Goal: Task Accomplishment & Management: Complete application form

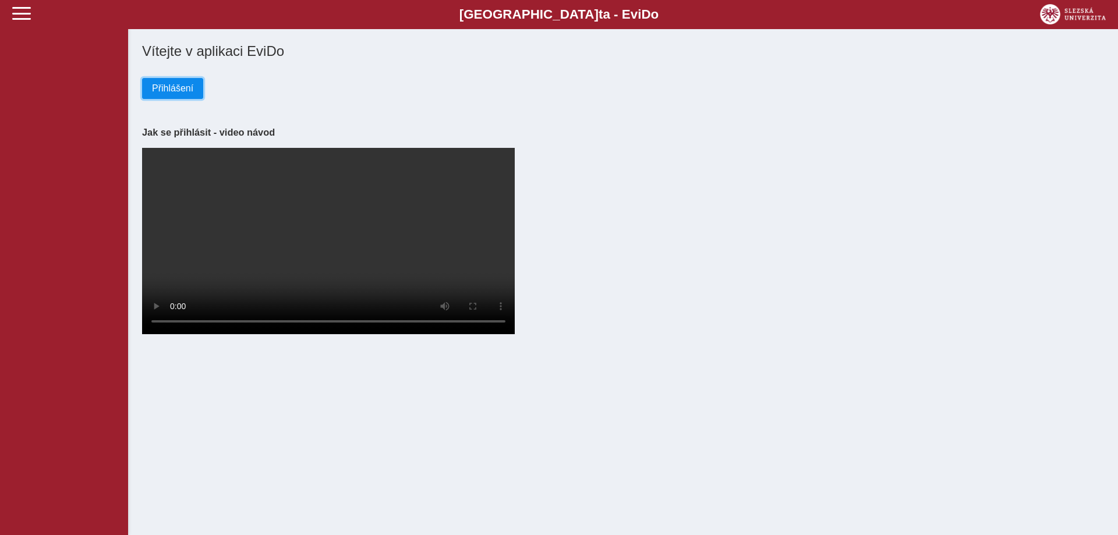
click at [164, 90] on span "Přihlášení" at bounding box center [172, 88] width 41 height 10
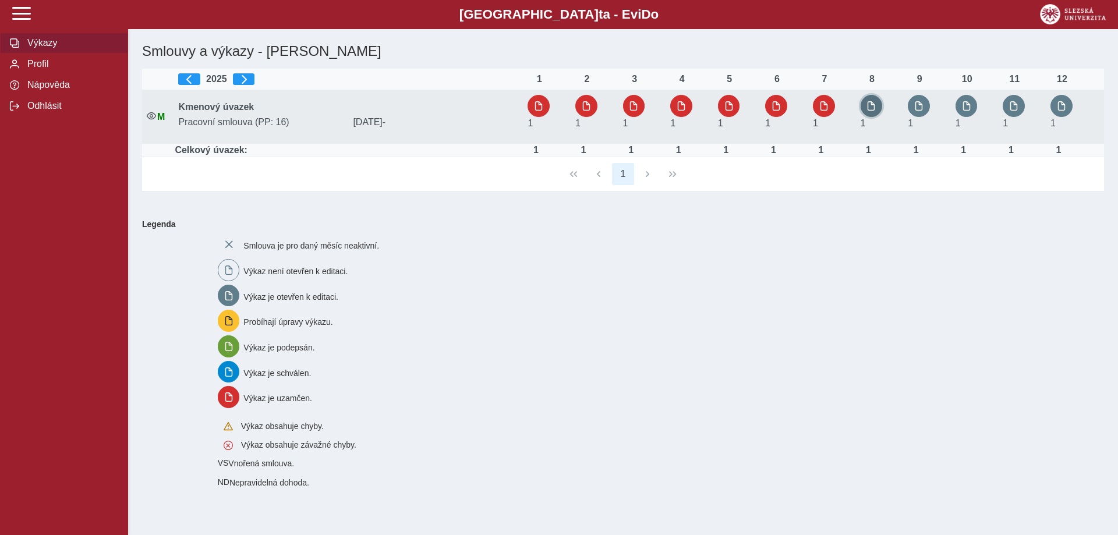
click at [874, 107] on span "button" at bounding box center [870, 105] width 9 height 9
click at [872, 103] on span "button" at bounding box center [870, 105] width 9 height 9
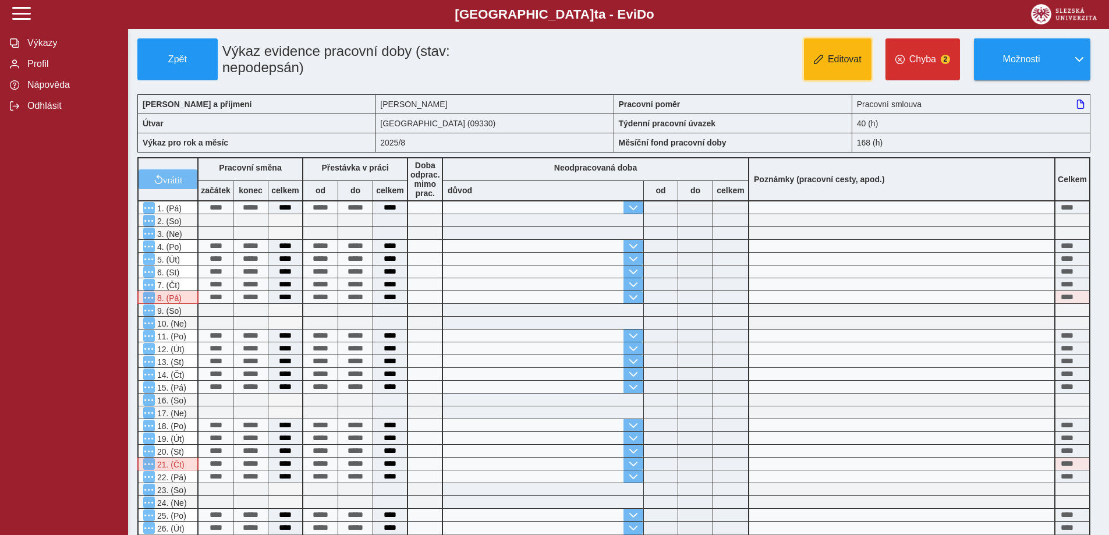
click at [840, 55] on span "Editovat" at bounding box center [845, 59] width 34 height 10
type input "**********"
type input "****"
type input "**********"
type input "****"
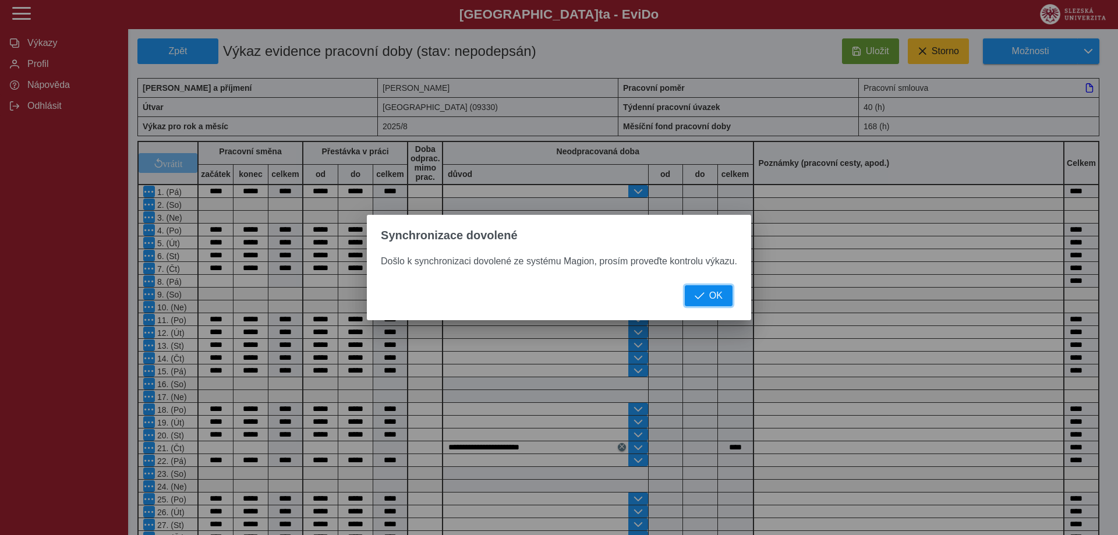
click at [709, 301] on span "OK" at bounding box center [715, 295] width 13 height 10
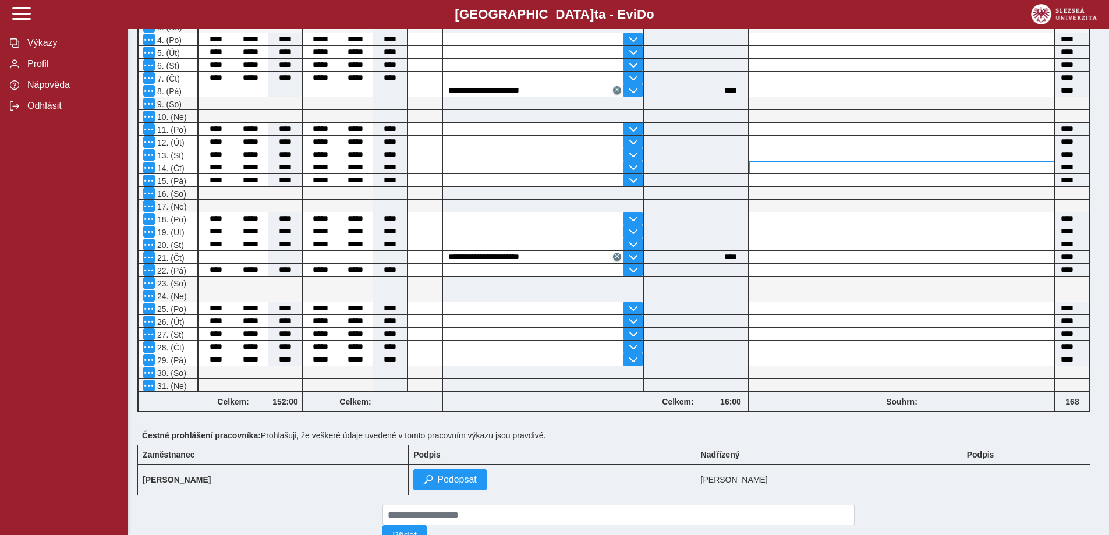
scroll to position [233, 0]
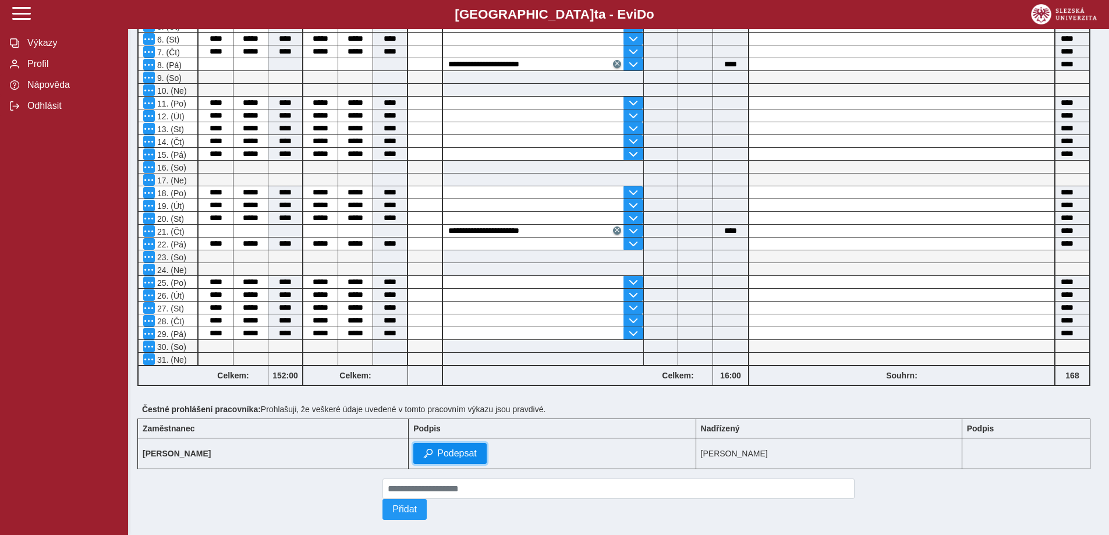
click at [477, 455] on span "Podepsat" at bounding box center [457, 453] width 40 height 10
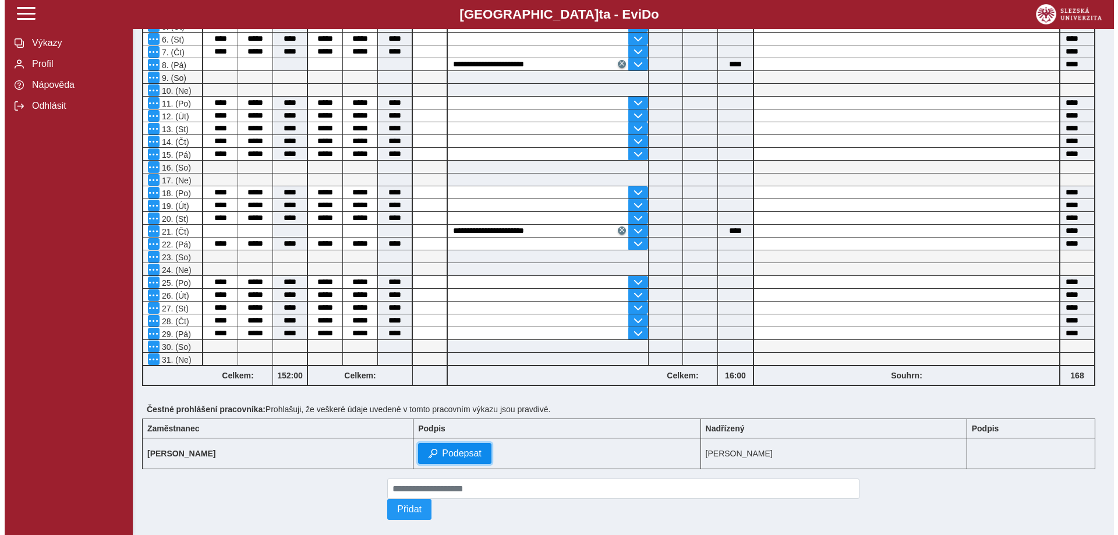
scroll to position [217, 0]
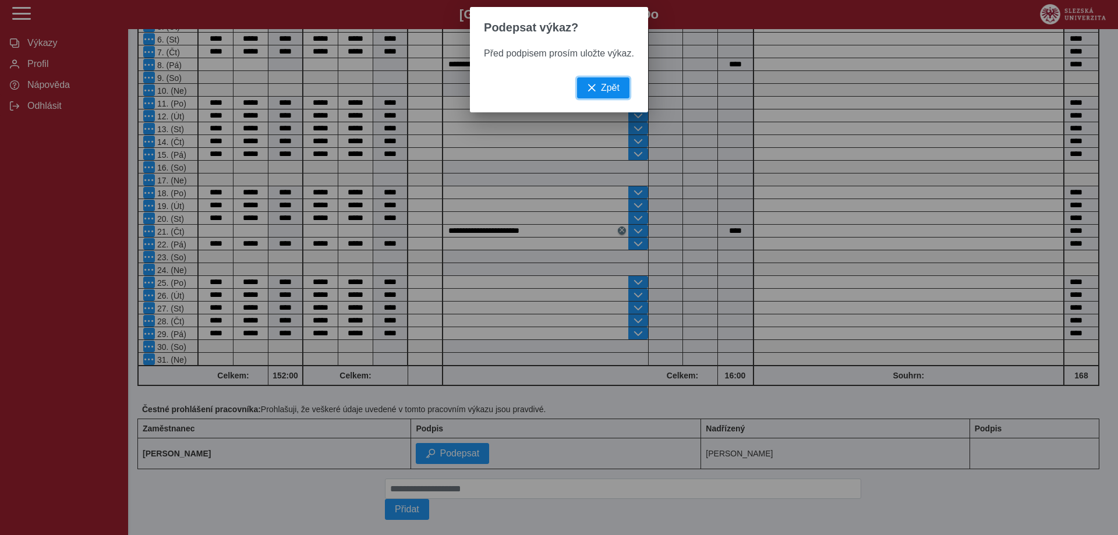
click at [603, 93] on span "Zpět" at bounding box center [610, 88] width 19 height 10
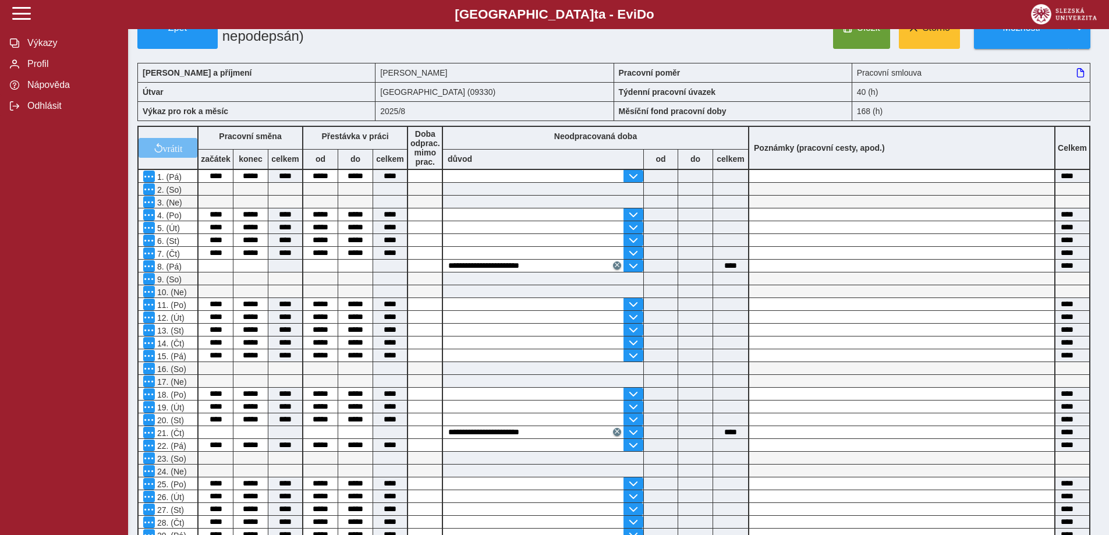
scroll to position [0, 0]
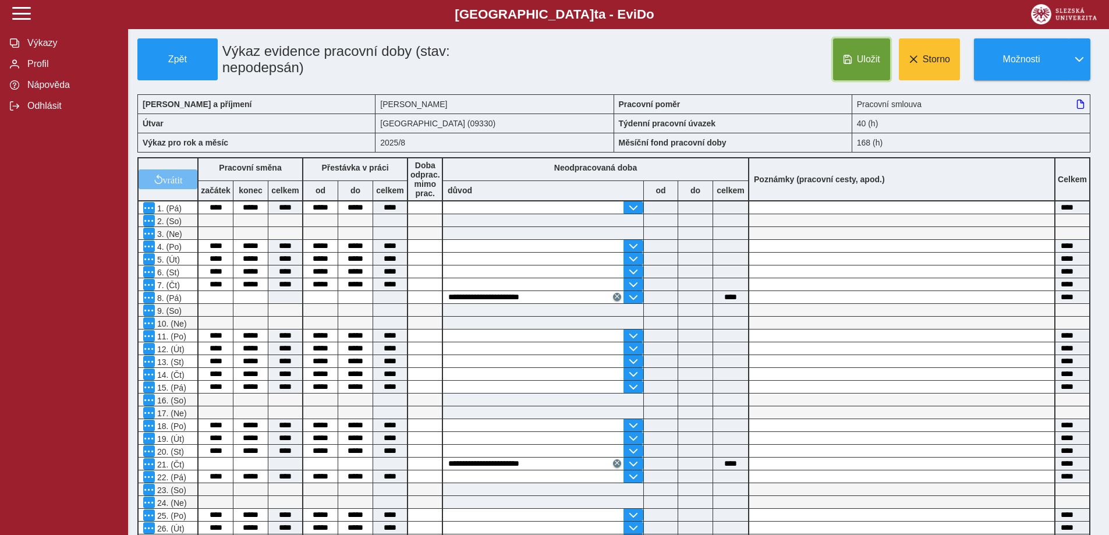
drag, startPoint x: 873, startPoint y: 55, endPoint x: 829, endPoint y: 124, distance: 81.4
click at [873, 56] on span "Uložit" at bounding box center [868, 59] width 23 height 10
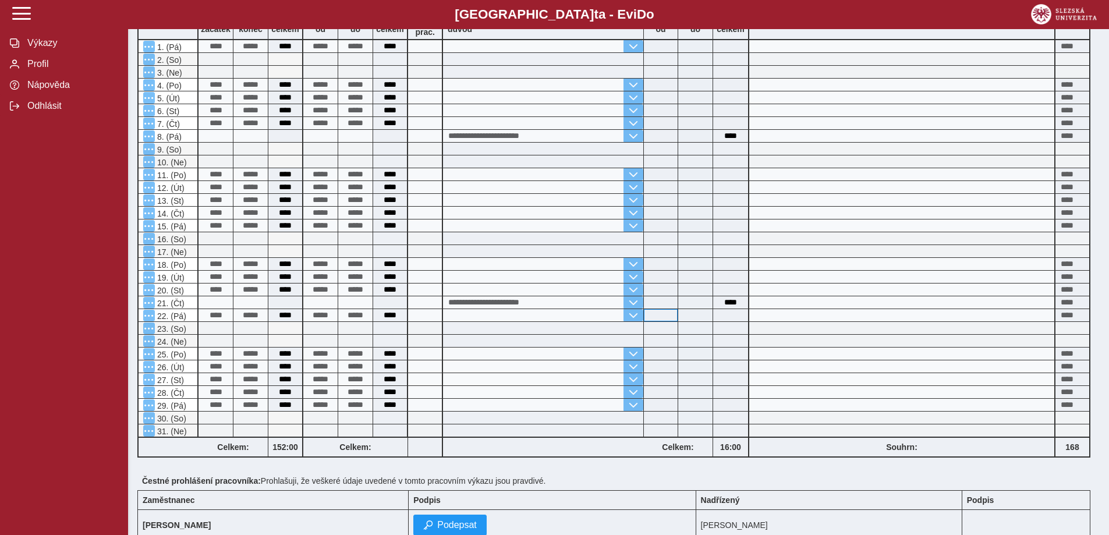
scroll to position [175, 0]
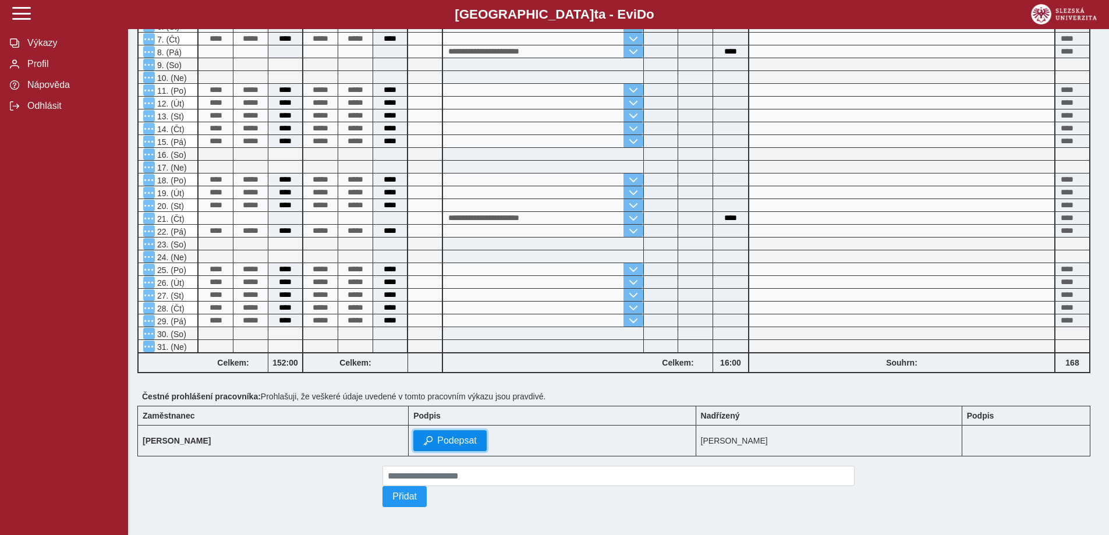
click at [477, 438] on span "Podepsat" at bounding box center [457, 440] width 40 height 10
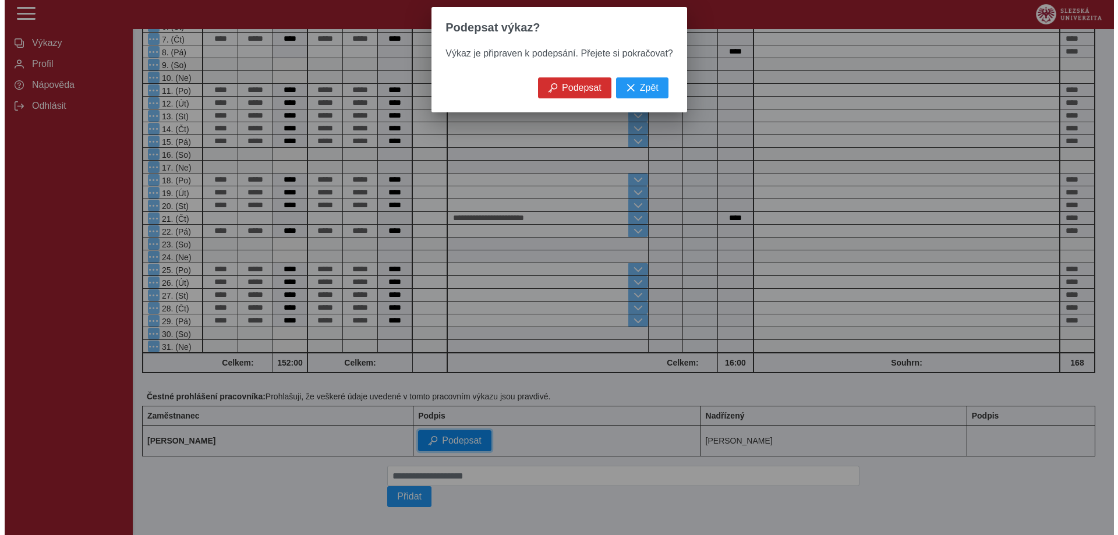
scroll to position [235, 0]
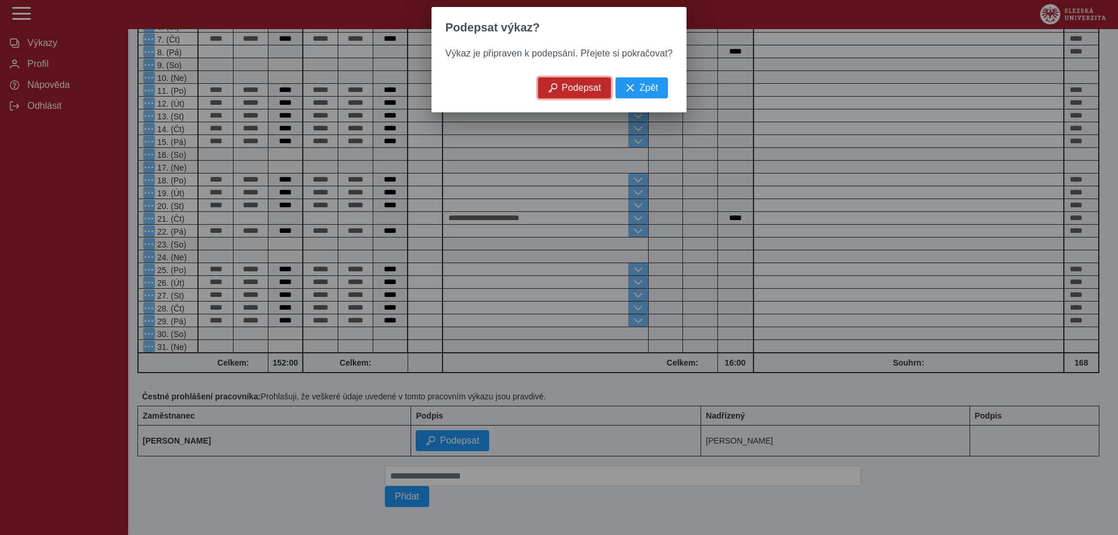
click at [565, 93] on span "Podepsat" at bounding box center [582, 88] width 40 height 10
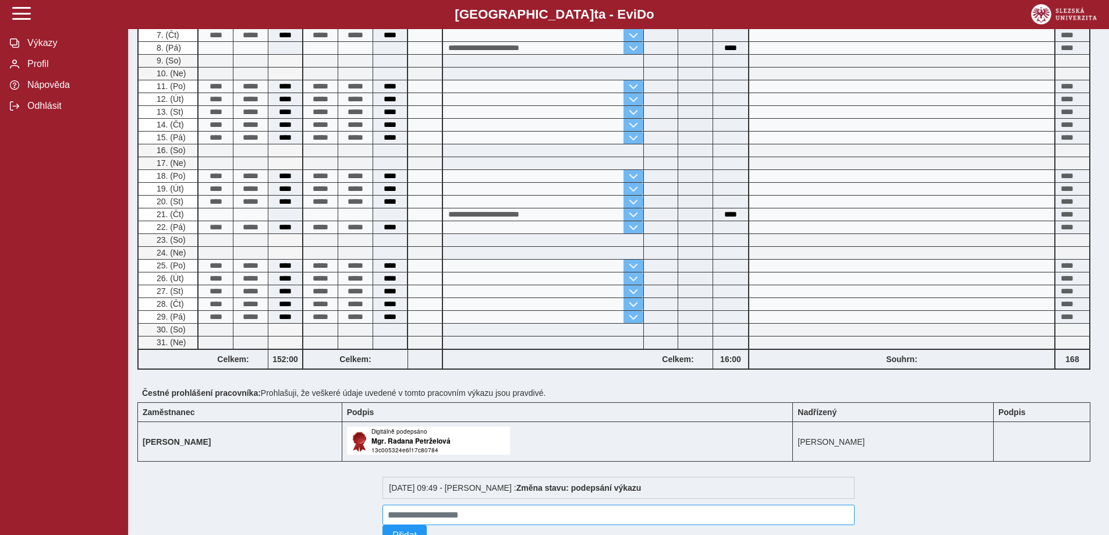
scroll to position [276, 0]
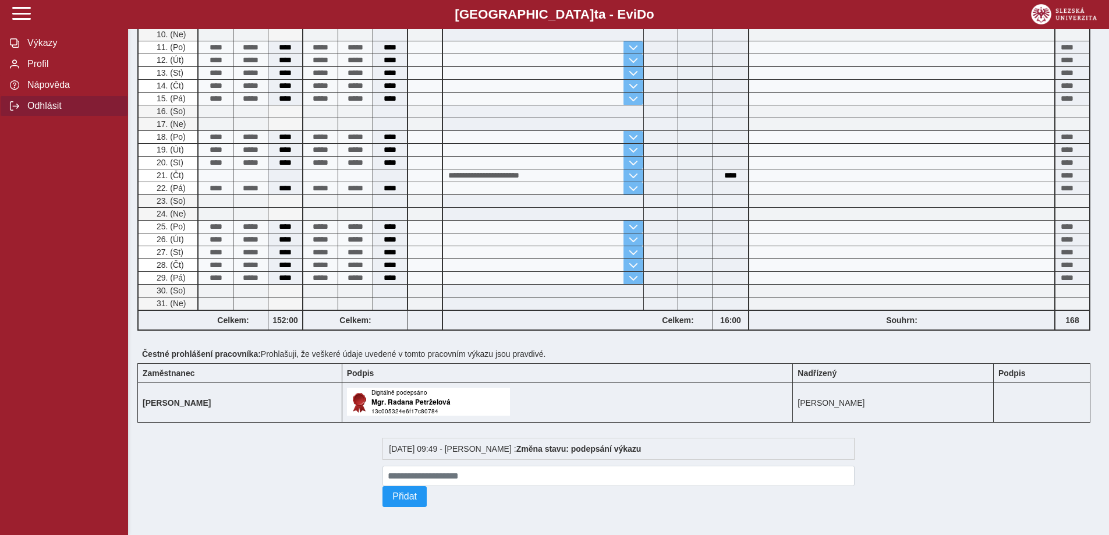
click at [56, 111] on span "Odhlásit" at bounding box center [71, 106] width 94 height 10
